Goal: Transaction & Acquisition: Purchase product/service

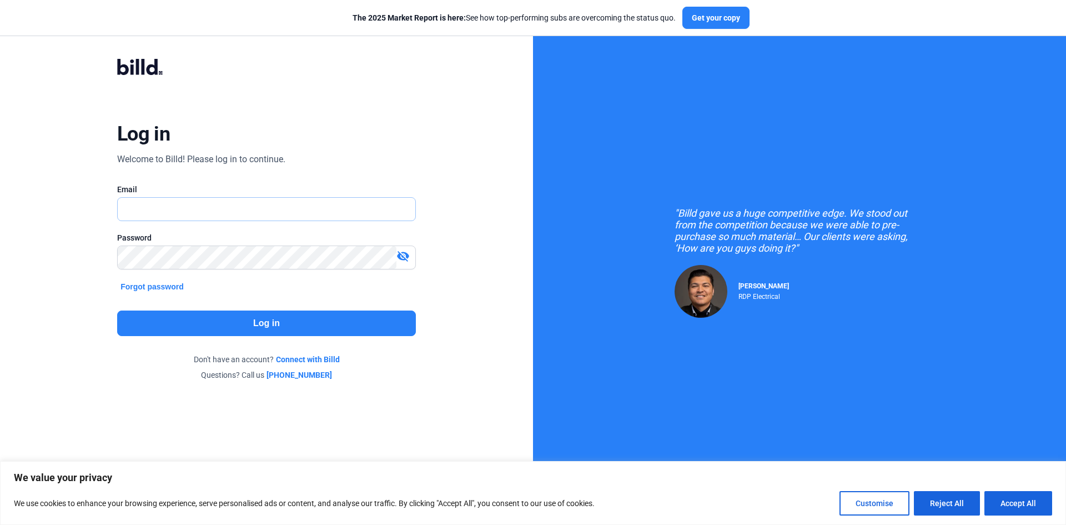
type input "[EMAIL_ADDRESS][DOMAIN_NAME]"
click at [218, 322] on button "Log in" at bounding box center [266, 323] width 299 height 26
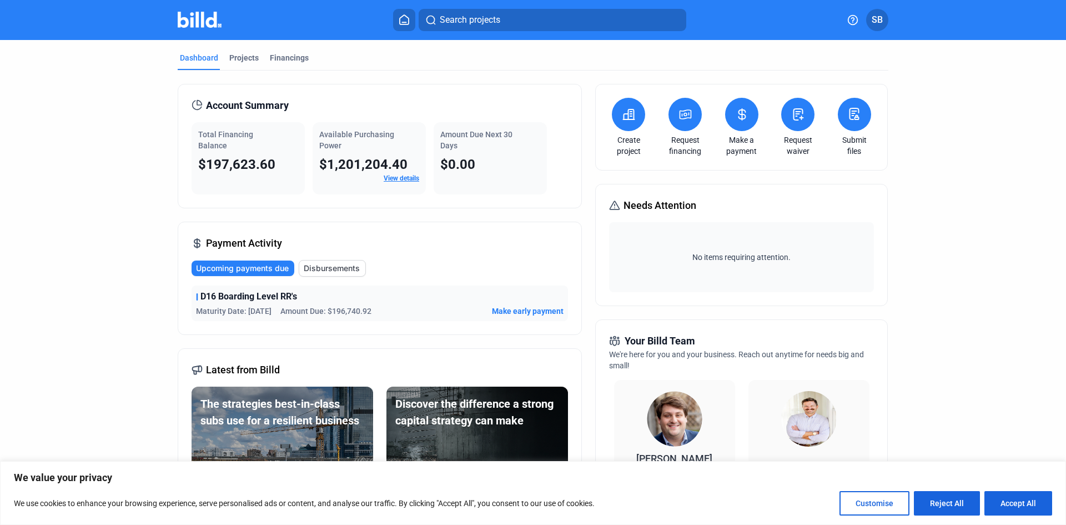
click at [522, 310] on span "Make early payment" at bounding box center [528, 310] width 72 height 11
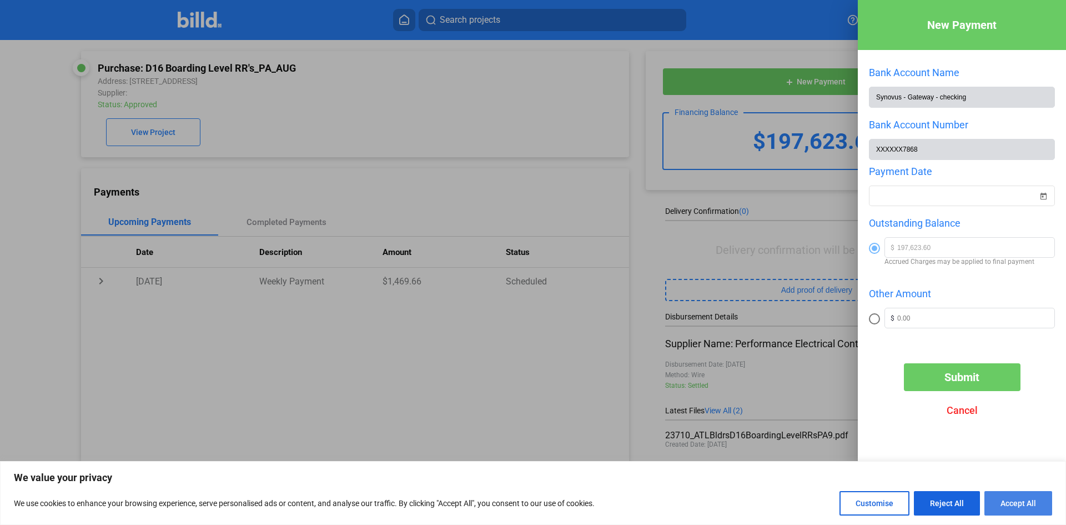
click at [1007, 510] on button "Accept All" at bounding box center [1019, 503] width 68 height 24
checkbox input "true"
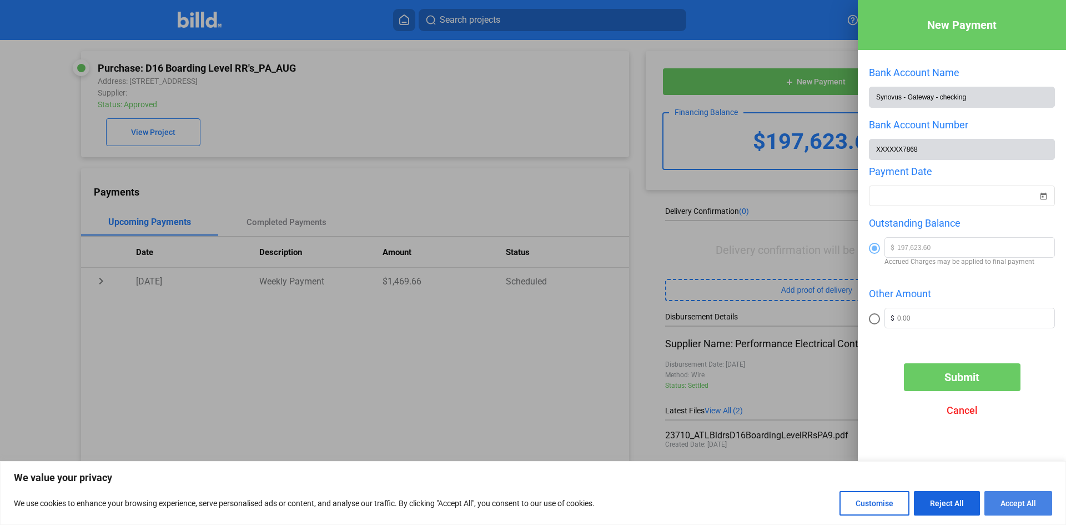
checkbox input "true"
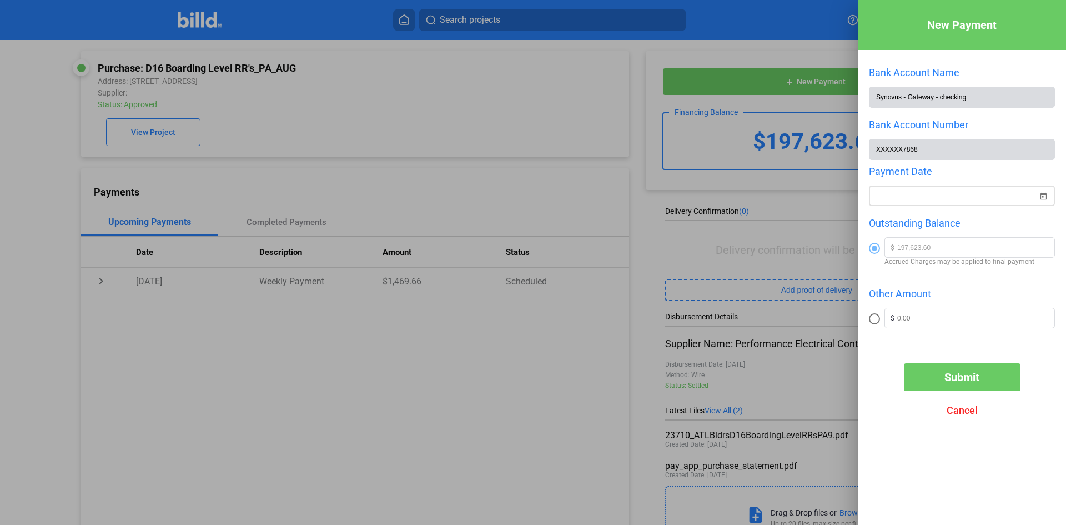
click at [926, 203] on div "New Payment Bank Account Name Synovus - Gateway - checking Bank Account Number …" at bounding box center [533, 262] width 1066 height 525
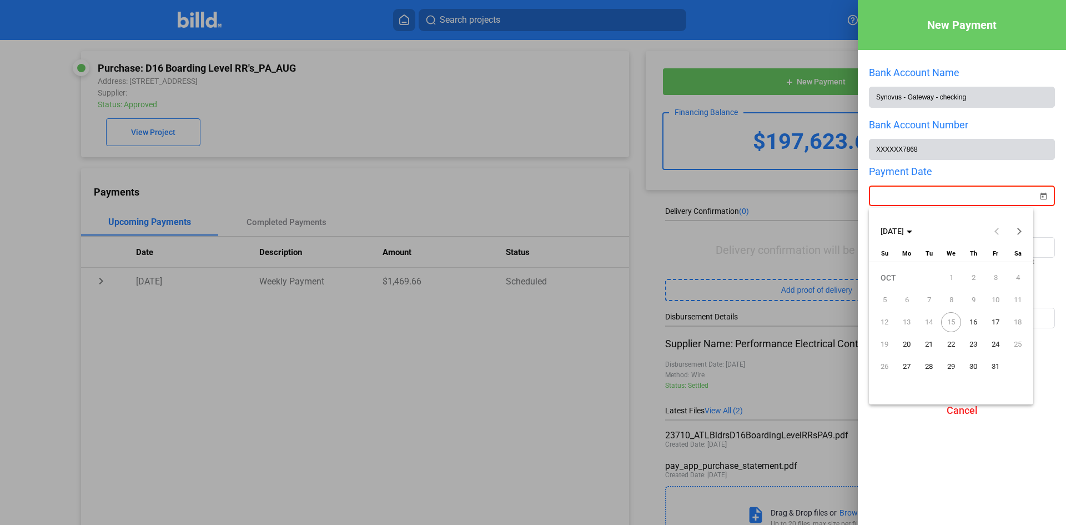
click at [970, 322] on span "16" at bounding box center [973, 322] width 20 height 20
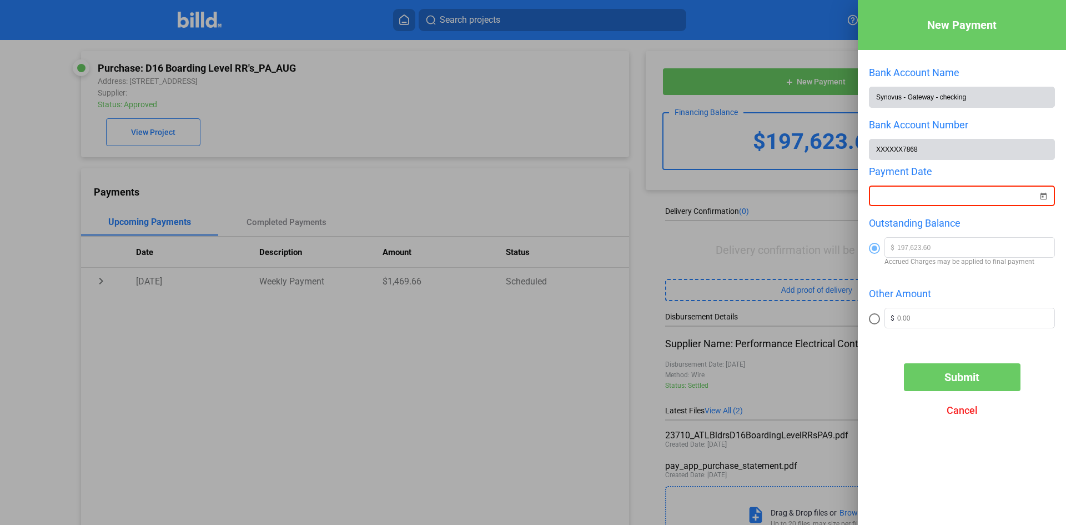
type input "[DATE]"
